Goal: Transaction & Acquisition: Purchase product/service

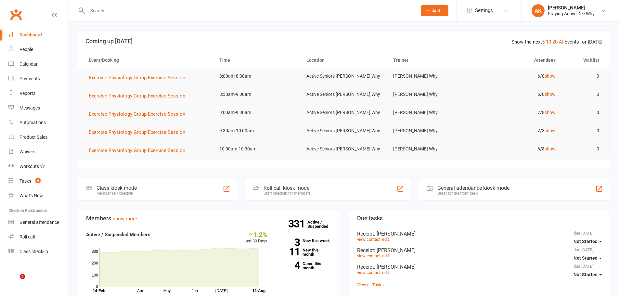
click at [127, 9] on input "text" at bounding box center [248, 10] width 327 height 9
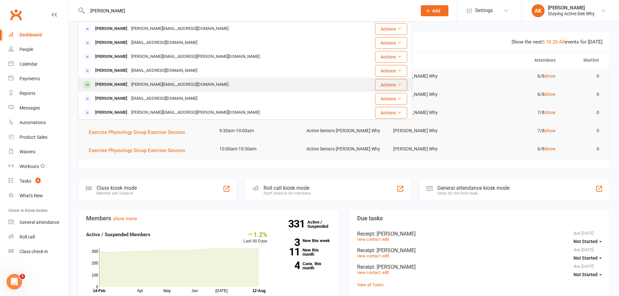
type input "anne cor"
click at [137, 80] on div "anne.c.personal@gmail.com" at bounding box center [179, 84] width 101 height 9
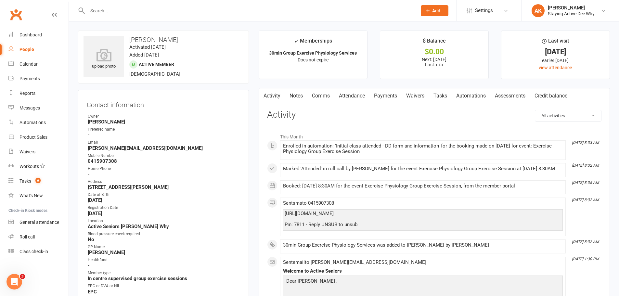
click at [375, 96] on link "Payments" at bounding box center [385, 95] width 32 height 15
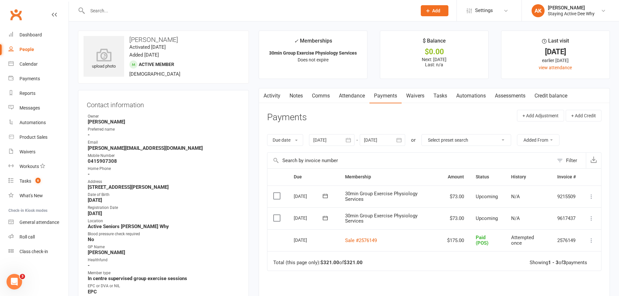
click at [355, 92] on link "Attendance" at bounding box center [351, 95] width 35 height 15
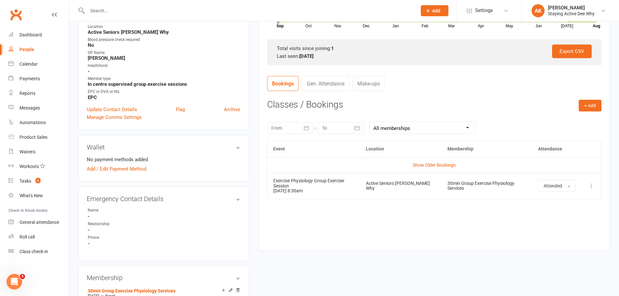
scroll to position [195, 0]
click at [586, 104] on button "+ Add" at bounding box center [590, 105] width 23 height 12
click at [569, 117] on link "Book Event" at bounding box center [569, 119] width 64 height 13
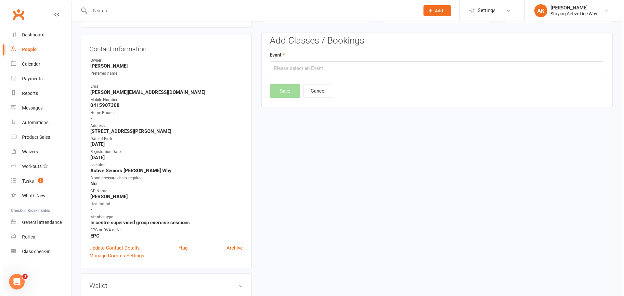
scroll to position [56, 0]
click at [356, 70] on input "text" at bounding box center [434, 69] width 334 height 14
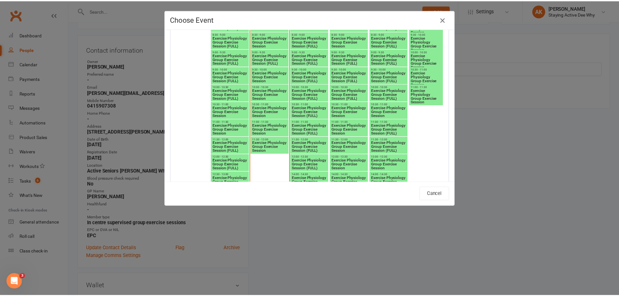
scroll to position [747, 0]
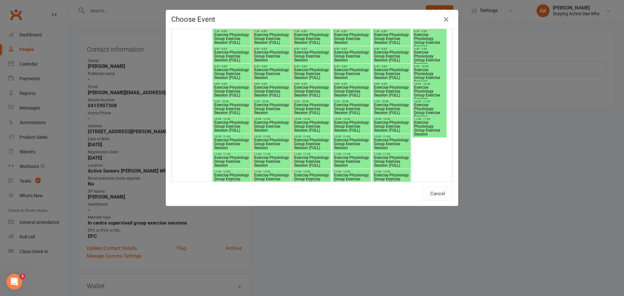
click at [338, 73] on span "Exercise Physiology Group Exercise Session" at bounding box center [352, 74] width 36 height 12
type input "Exercise Physiology Group Exercise Session - Aug 14, 2025 8:30:00 AM"
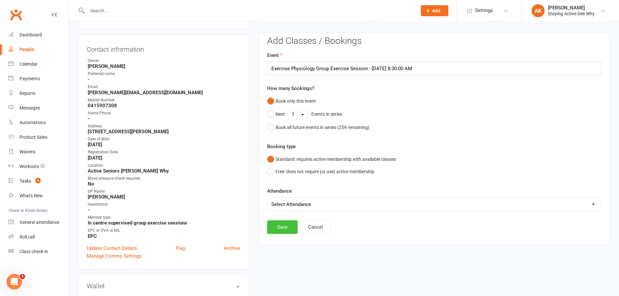
click at [285, 230] on button "Save" at bounding box center [282, 227] width 31 height 14
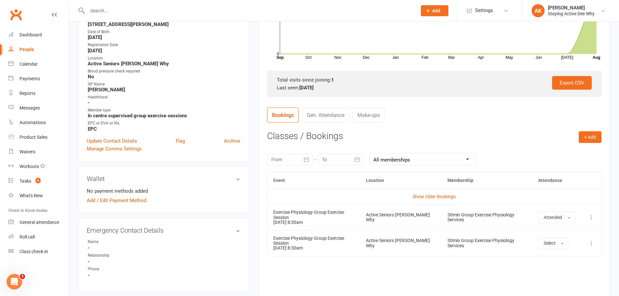
scroll to position [227, 0]
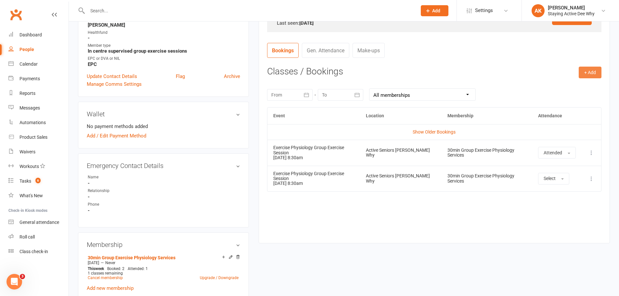
click at [579, 74] on button "+ Add" at bounding box center [590, 73] width 23 height 12
click at [574, 86] on link "Book Event" at bounding box center [569, 87] width 64 height 13
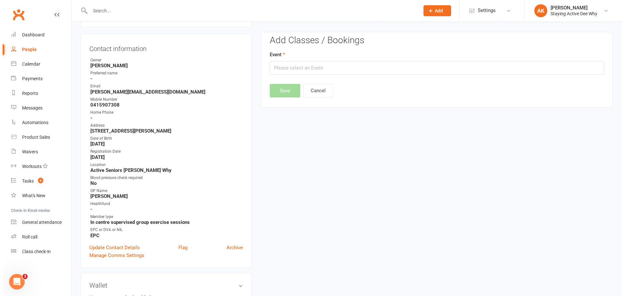
scroll to position [56, 0]
click at [299, 63] on input "text" at bounding box center [434, 69] width 334 height 14
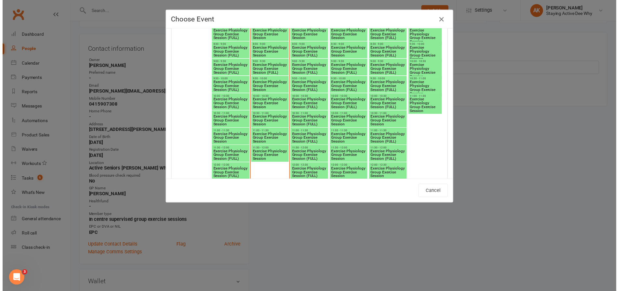
scroll to position [812, 0]
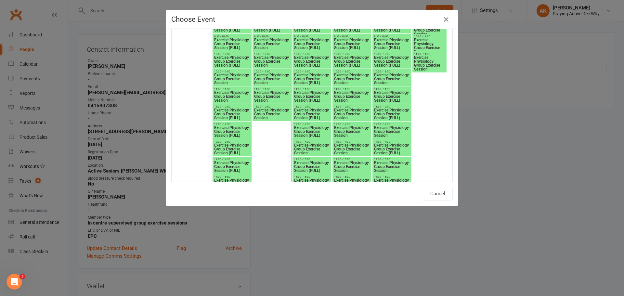
click at [398, 77] on span "Exercise Physiology Group Exercise Session" at bounding box center [392, 79] width 36 height 12
type input "Exercise Physiology Group Exercise Session - Aug 15, 2025 10:30:00 AM"
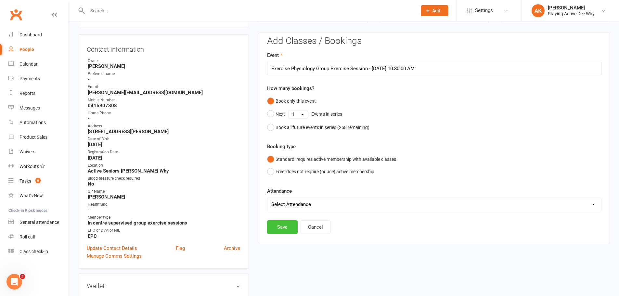
click at [283, 230] on button "Save" at bounding box center [282, 227] width 31 height 14
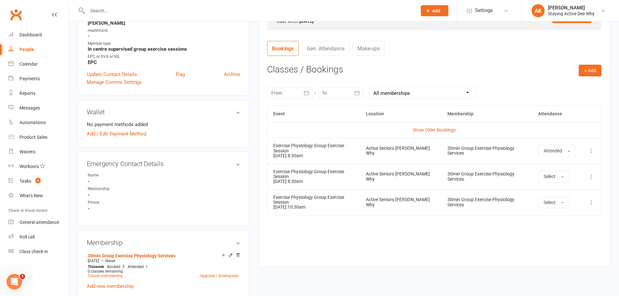
scroll to position [218, 0]
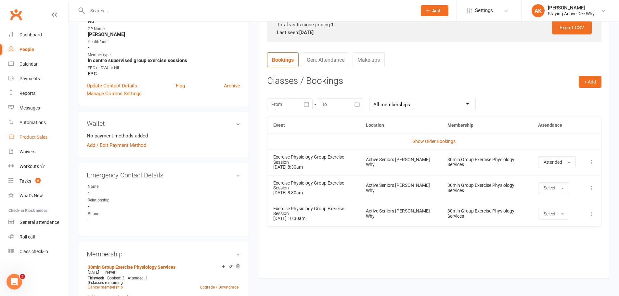
click at [33, 135] on div "Product Sales" at bounding box center [33, 137] width 28 height 5
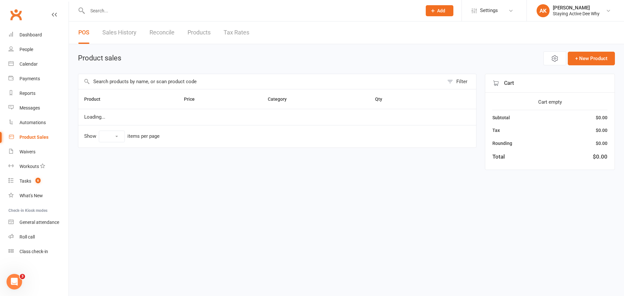
select select "10"
click at [99, 80] on input "text" at bounding box center [261, 81] width 366 height 15
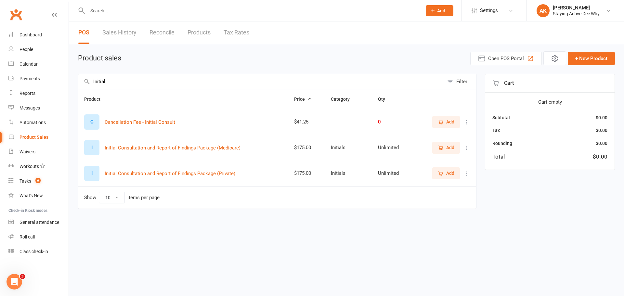
type input "Initial"
click at [443, 175] on icon "button" at bounding box center [441, 174] width 6 height 6
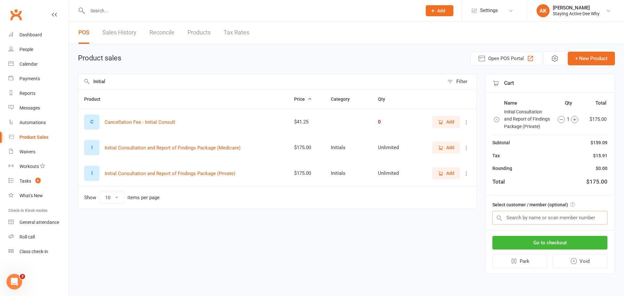
click at [518, 221] on input "text" at bounding box center [549, 218] width 115 height 14
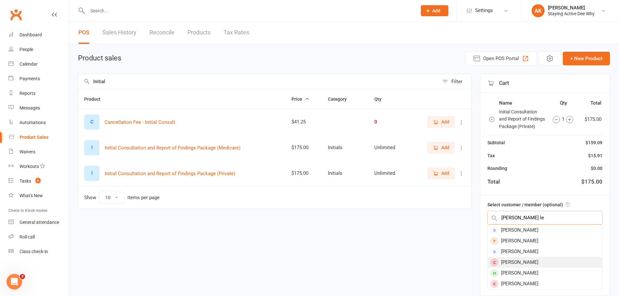
type input "Hellen le"
click at [520, 262] on div "[PERSON_NAME]" at bounding box center [545, 262] width 114 height 11
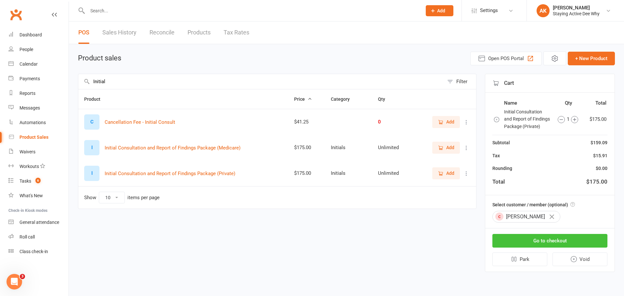
click at [534, 239] on button "Go to checkout" at bounding box center [549, 241] width 115 height 14
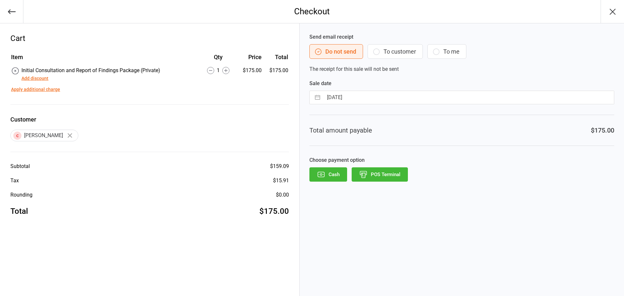
click at [383, 170] on button "POS Terminal" at bounding box center [380, 174] width 56 height 14
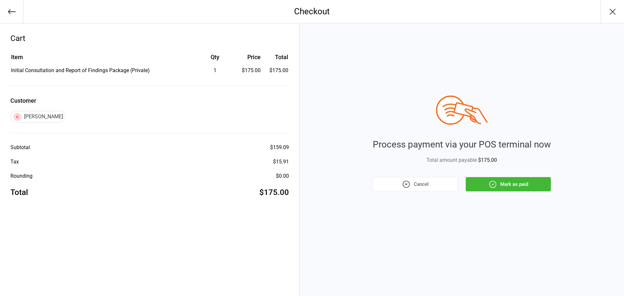
click at [489, 186] on icon "button" at bounding box center [492, 184] width 8 height 8
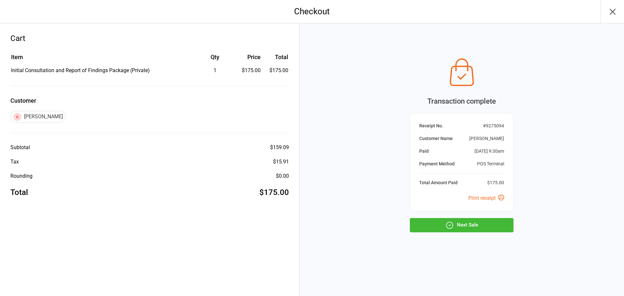
click at [616, 9] on icon "button" at bounding box center [612, 11] width 10 height 10
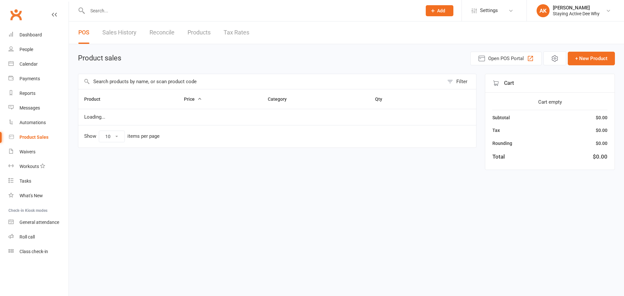
click at [183, 10] on input "text" at bounding box center [251, 10] width 332 height 9
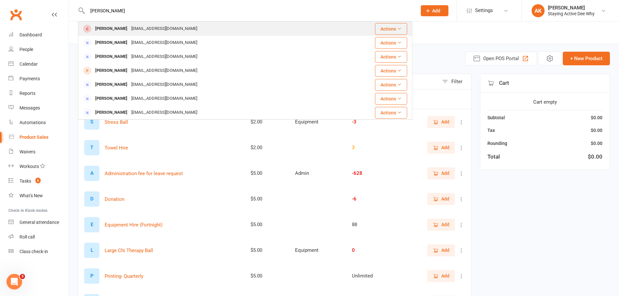
type input "[PERSON_NAME]"
click at [144, 24] on div "[PERSON_NAME] [EMAIL_ADDRESS][DOMAIN_NAME]" at bounding box center [213, 28] width 268 height 13
